Goal: Find specific page/section: Find specific page/section

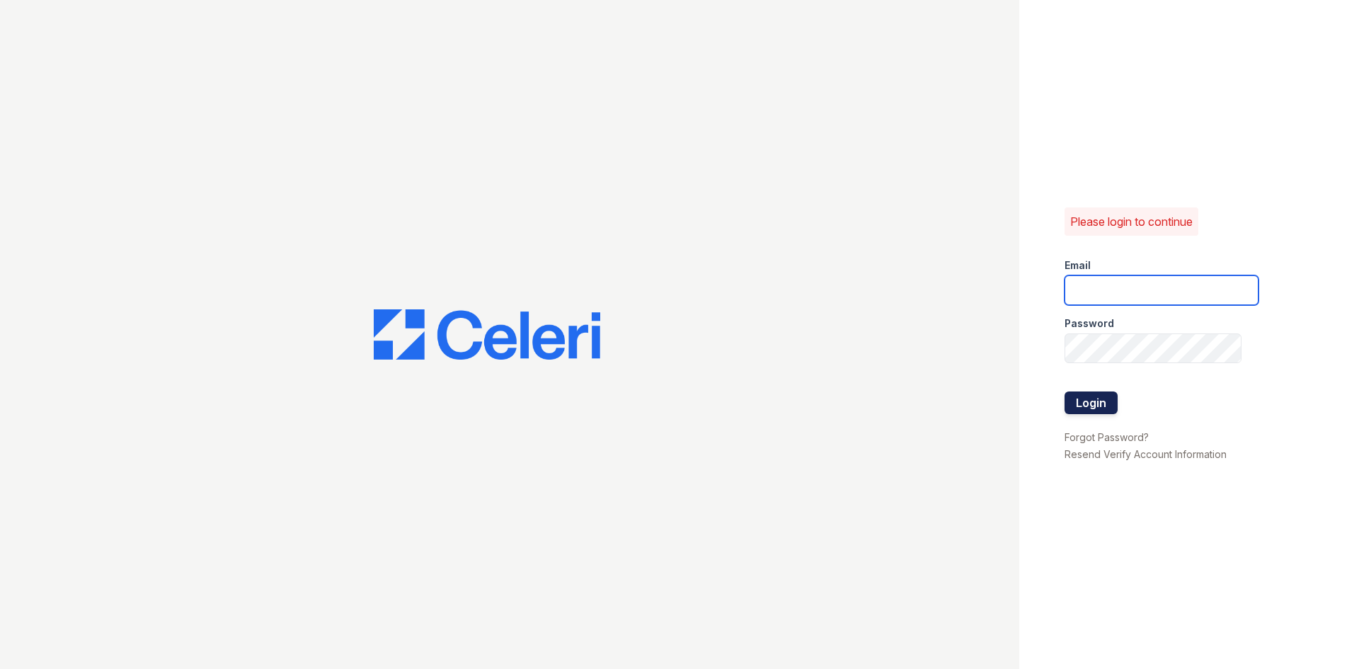
type input "[EMAIL_ADDRESS][DOMAIN_NAME]"
click at [1084, 399] on button "Login" at bounding box center [1090, 402] width 53 height 23
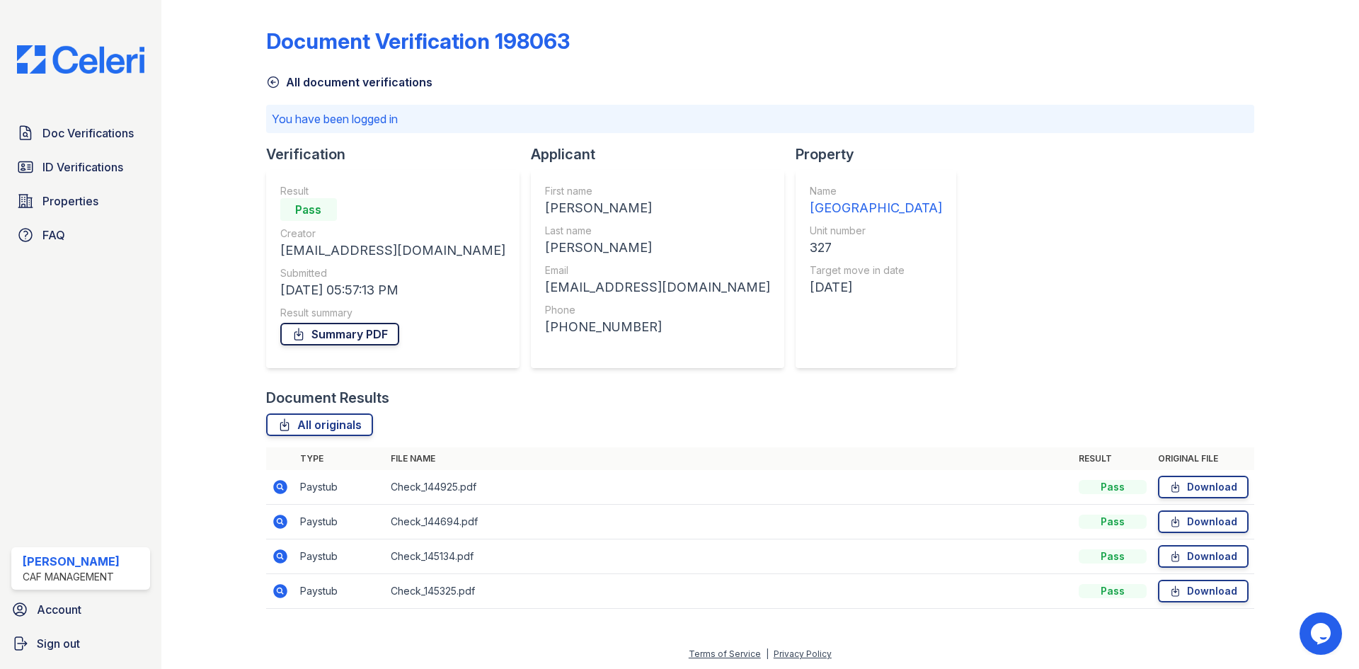
click at [334, 336] on link "Summary PDF" at bounding box center [339, 334] width 119 height 23
click at [88, 161] on span "ID Verifications" at bounding box center [82, 166] width 81 height 17
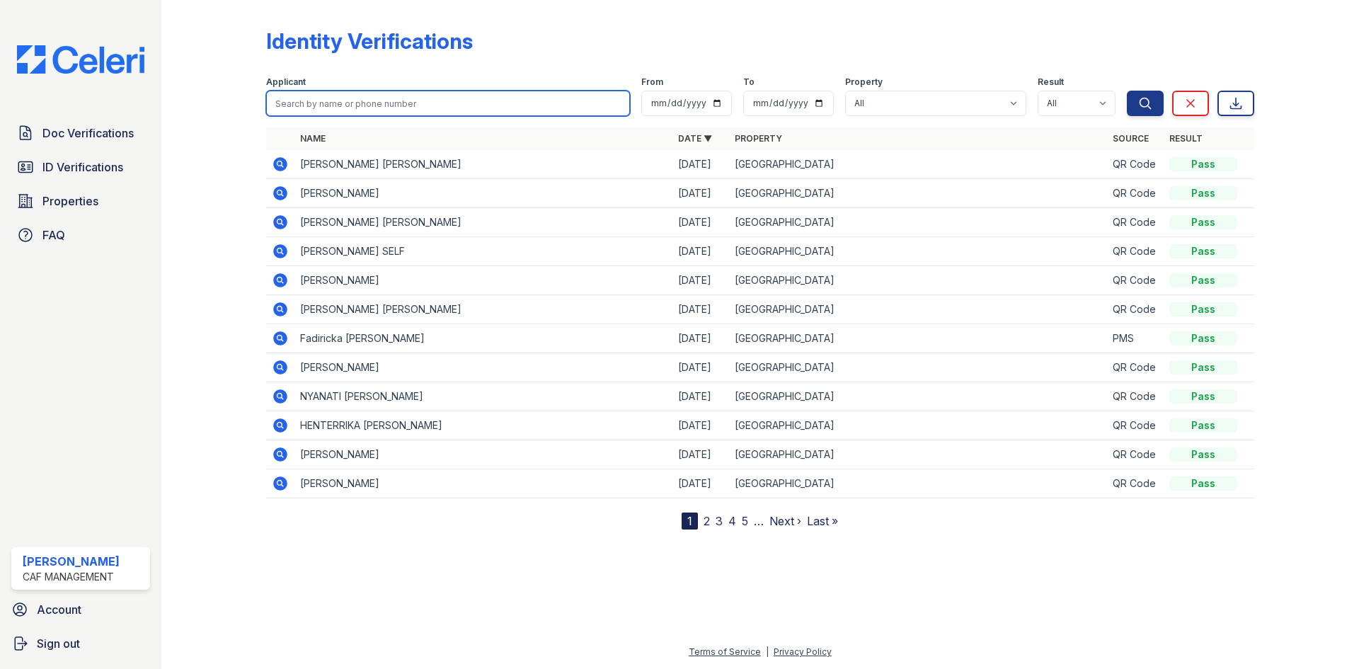
click at [353, 105] on input "search" at bounding box center [448, 103] width 364 height 25
type input "ryan"
click at [1126, 91] on button "Search" at bounding box center [1144, 103] width 37 height 25
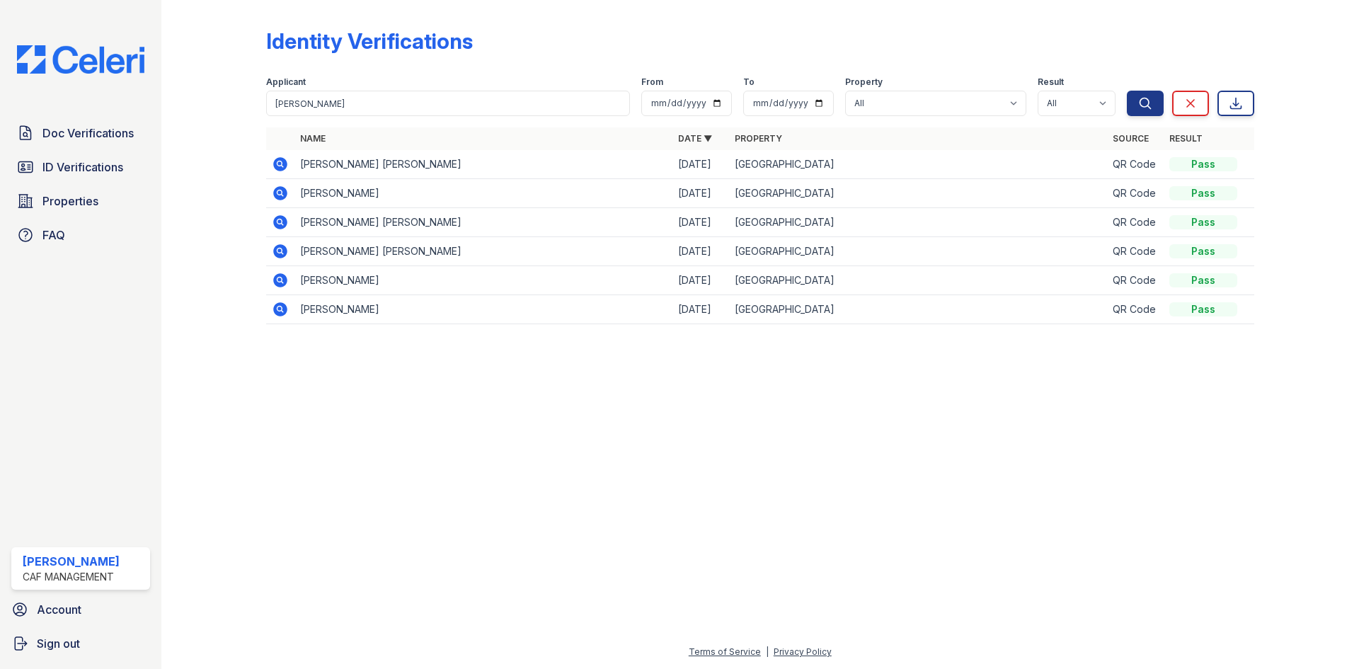
click at [284, 191] on icon at bounding box center [280, 193] width 14 height 14
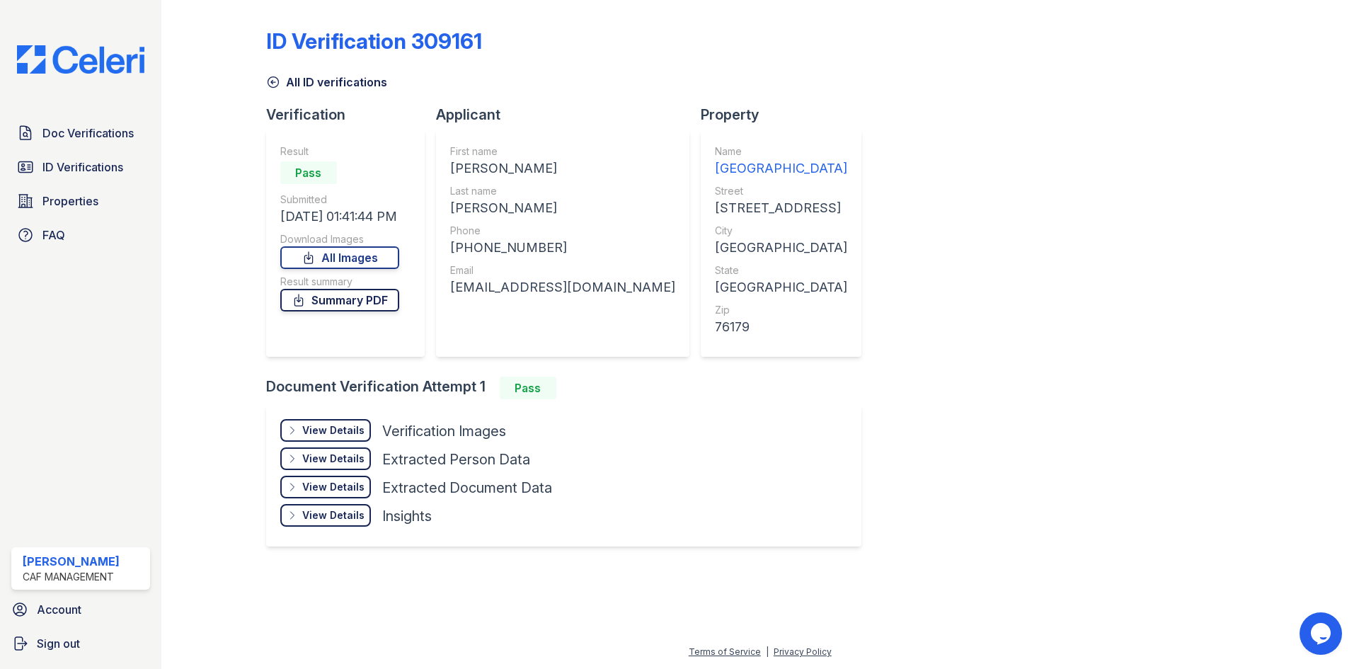
click at [332, 301] on link "Summary PDF" at bounding box center [339, 300] width 119 height 23
click at [342, 252] on link "All Images" at bounding box center [339, 257] width 119 height 23
